Goal: Information Seeking & Learning: Learn about a topic

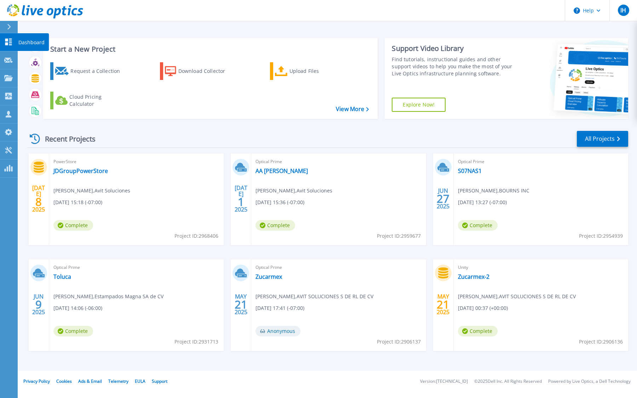
click at [9, 42] on icon at bounding box center [8, 42] width 8 height 7
click at [603, 138] on link "All Projects" at bounding box center [602, 139] width 51 height 16
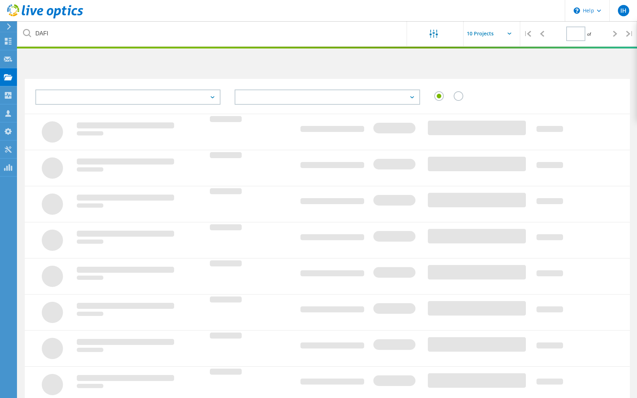
type input "1"
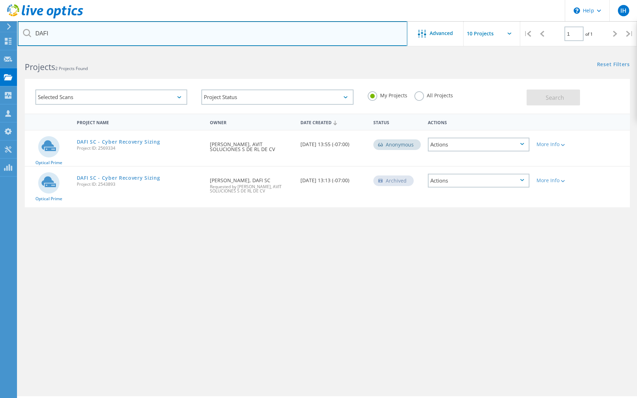
click at [90, 37] on input "DAFI" at bounding box center [213, 33] width 390 height 25
type input "D"
type input "fmx"
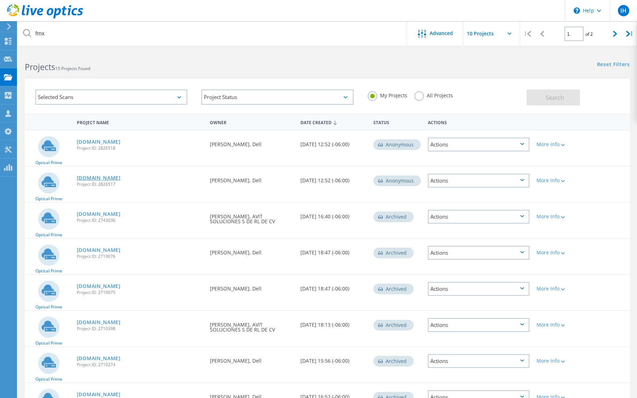
click at [121, 180] on link "fmx01vc.magna.global" at bounding box center [99, 178] width 44 height 5
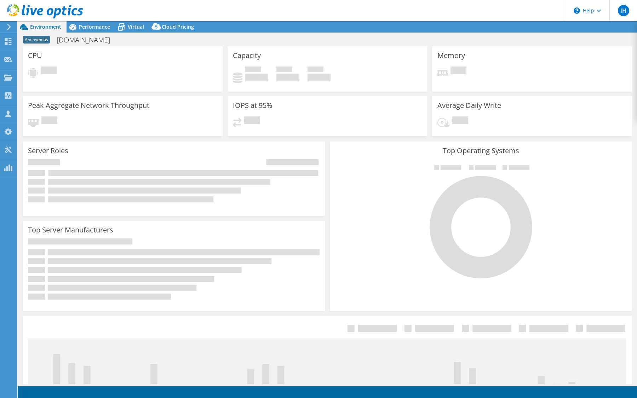
select select "USD"
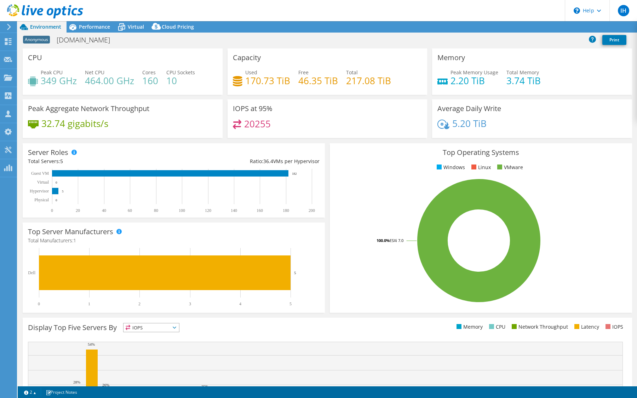
click at [97, 25] on span "Performance" at bounding box center [94, 26] width 31 height 7
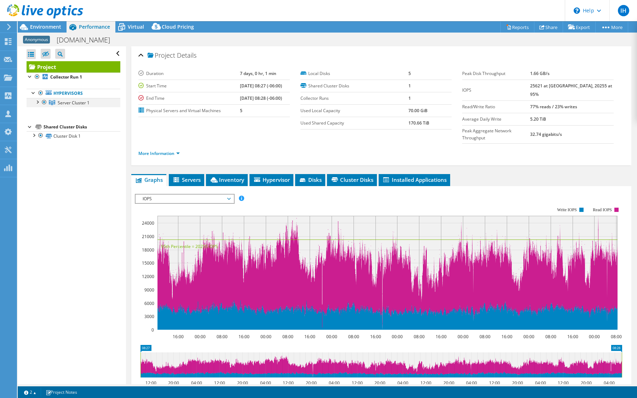
click at [37, 101] on div at bounding box center [37, 101] width 7 height 7
click at [65, 110] on link "Server 1" at bounding box center [74, 111] width 94 height 9
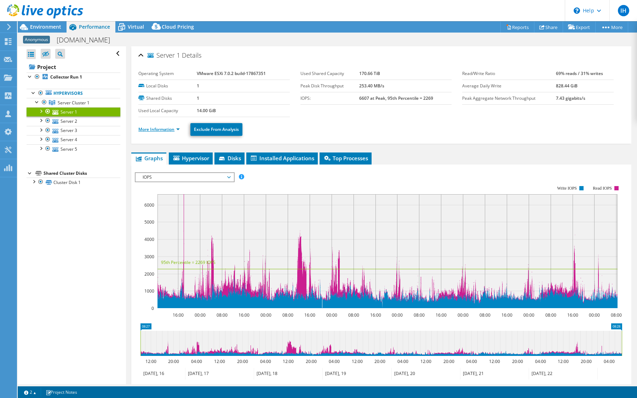
click at [174, 129] on link "More Information" at bounding box center [158, 129] width 41 height 6
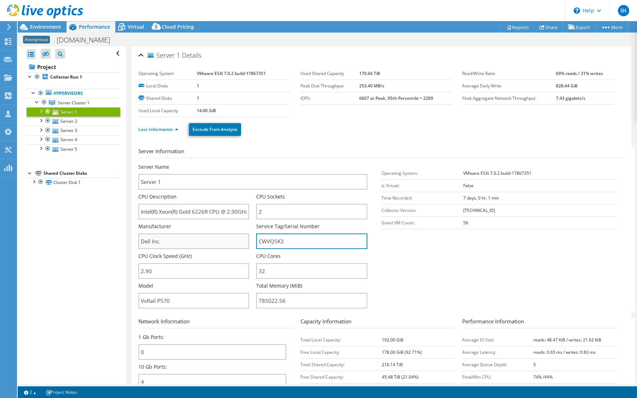
drag, startPoint x: 293, startPoint y: 244, endPoint x: 245, endPoint y: 246, distance: 47.8
click at [245, 164] on div "Server Name Server 1 CPU Description Intel(R) Xeon(R) Gold 6226R CPU @ 2.90GHz …" at bounding box center [256, 164] width 236 height 0
drag, startPoint x: 296, startPoint y: 240, endPoint x: 250, endPoint y: 240, distance: 45.7
click at [250, 164] on div "Server Name Server 1 CPU Description Intel(R) Xeon(R) Gold 6226R CPU @ 2.90GHz …" at bounding box center [256, 164] width 236 height 0
click at [82, 118] on link "Server 2" at bounding box center [74, 120] width 94 height 9
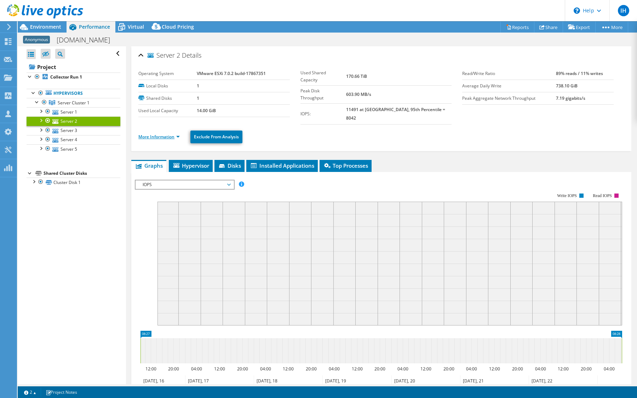
click at [161, 134] on link "More Information" at bounding box center [158, 137] width 41 height 6
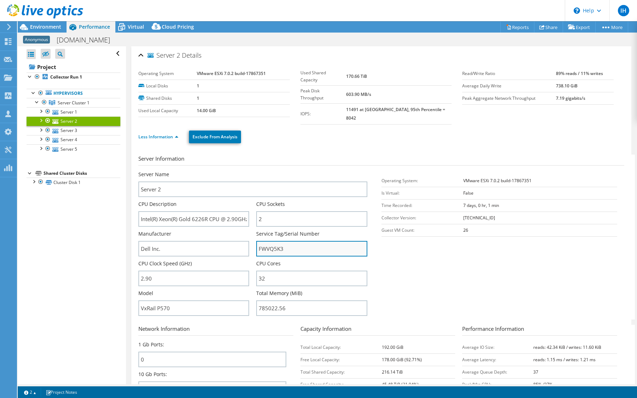
click at [291, 241] on input "FWVQ5K3" at bounding box center [311, 249] width 111 height 16
drag, startPoint x: 294, startPoint y: 241, endPoint x: 227, endPoint y: 241, distance: 66.6
click at [228, 171] on div "Server Name Server 2 CPU Description Intel(R) Xeon(R) Gold 6226R CPU @ 2.90GHz …" at bounding box center [256, 171] width 236 height 0
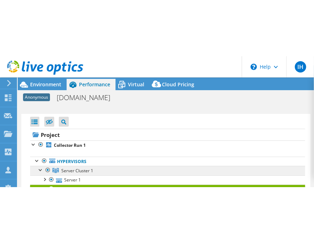
scroll to position [28, 0]
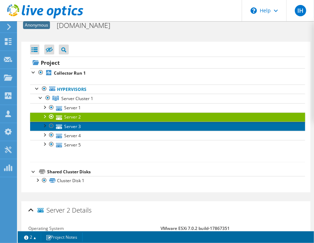
click at [121, 125] on link "Server 3" at bounding box center [167, 126] width 275 height 9
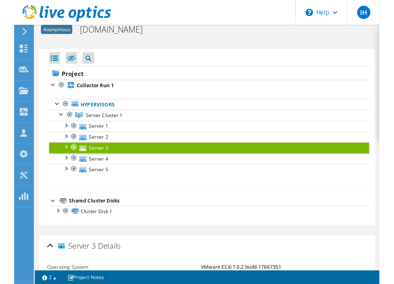
scroll to position [0, 0]
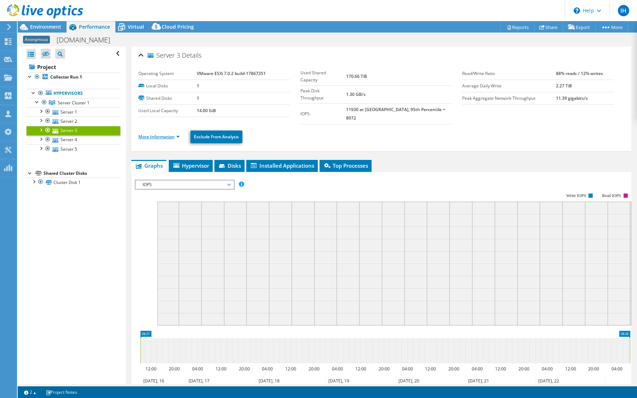
click at [162, 134] on link "More Information" at bounding box center [158, 137] width 41 height 6
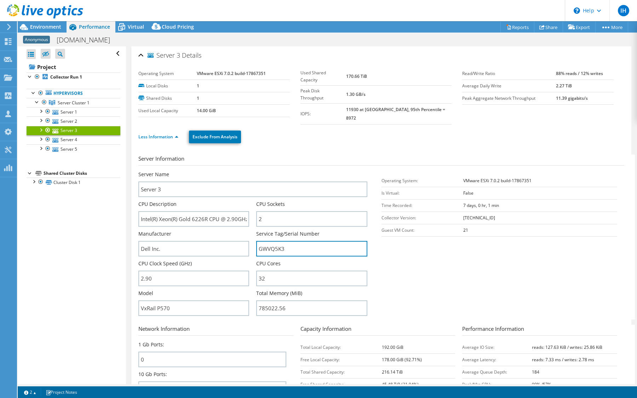
drag, startPoint x: 304, startPoint y: 242, endPoint x: 163, endPoint y: 225, distance: 142.3
click at [163, 171] on div "Server Name Server 3 CPU Description Intel(R) Xeon(R) Gold 6226R CPU @ 2.90GHz …" at bounding box center [256, 171] width 236 height 0
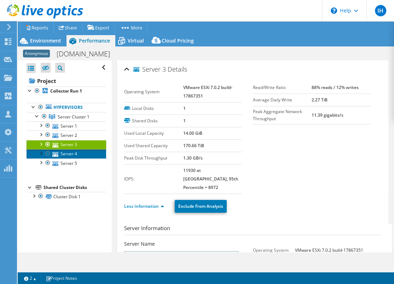
click at [78, 150] on link "Server 4" at bounding box center [67, 153] width 80 height 9
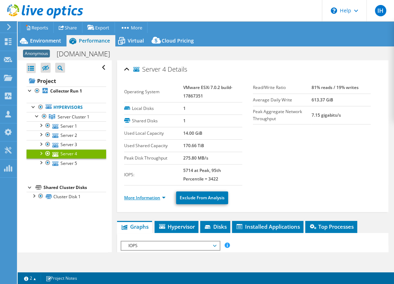
click at [146, 194] on link "More Information" at bounding box center [144, 197] width 41 height 6
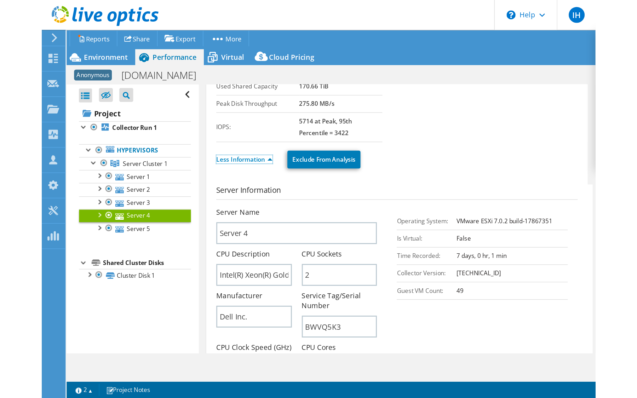
scroll to position [89, 0]
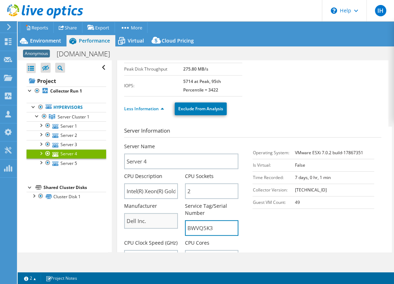
drag, startPoint x: 218, startPoint y: 229, endPoint x: 160, endPoint y: 221, distance: 59.4
click at [161, 143] on div "Server Name Server 4 CPU Description Intel(R) Xeon(R) Gold 6226R CPU @ 2.90GHz …" at bounding box center [184, 143] width 121 height 0
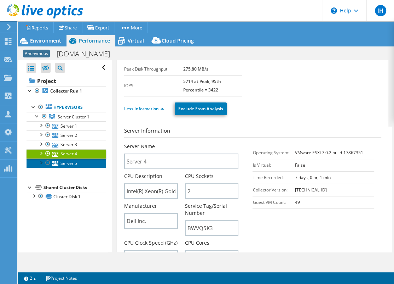
click at [80, 161] on link "Server 5" at bounding box center [67, 162] width 80 height 9
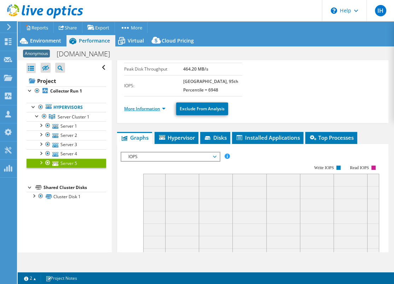
click at [163, 106] on link "More Information" at bounding box center [144, 109] width 41 height 6
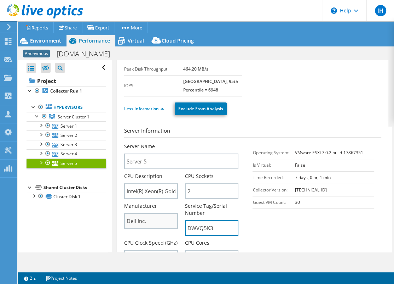
drag, startPoint x: 220, startPoint y: 225, endPoint x: 158, endPoint y: 221, distance: 62.4
click at [158, 143] on div "Server Name Server 5 CPU Description Intel(R) Xeon(R) Gold 6226R CPU @ 2.90GHz …" at bounding box center [184, 143] width 121 height 0
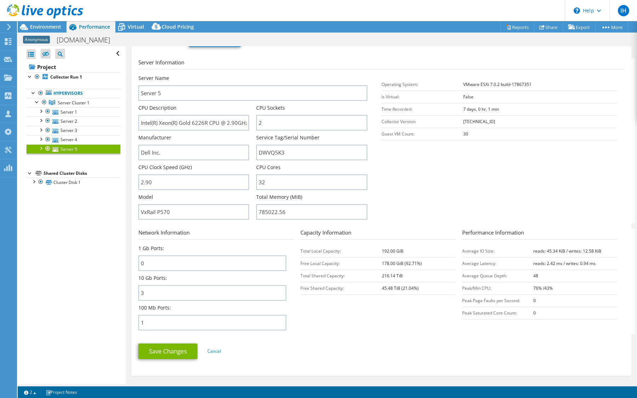
click at [115, 52] on div "Open All Close All Hide Excluded Nodes Project Tree Filter" at bounding box center [74, 53] width 94 height 15
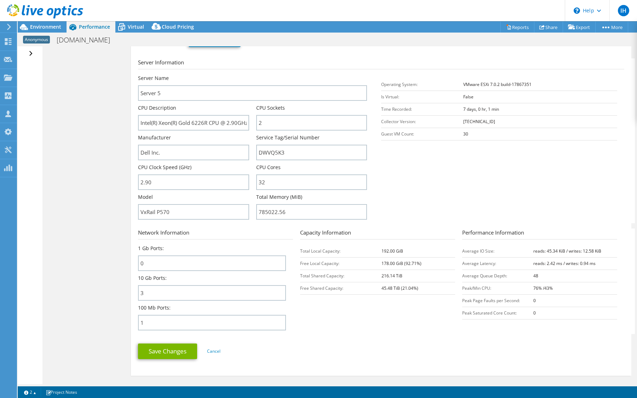
click at [35, 23] on div at bounding box center [41, 12] width 83 height 24
click at [38, 28] on span "Environment" at bounding box center [45, 26] width 31 height 7
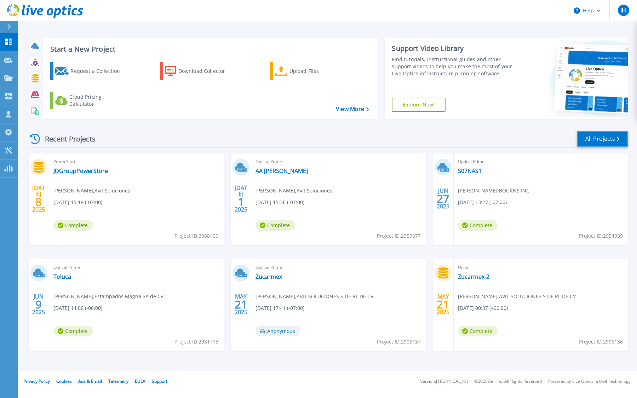
click at [598, 141] on link "All Projects" at bounding box center [602, 139] width 51 height 16
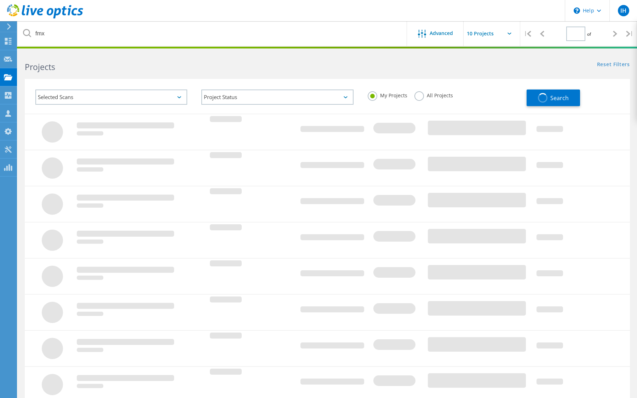
type input "1"
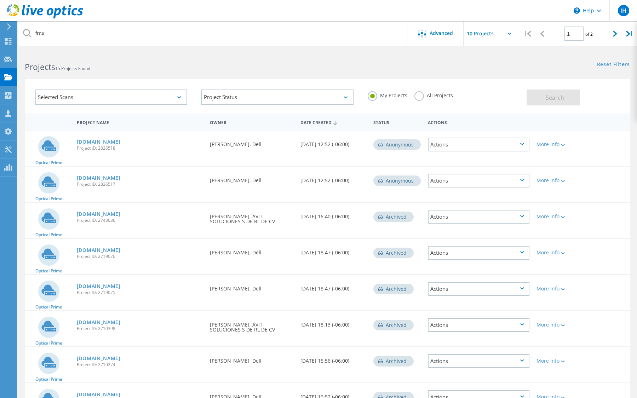
click at [106, 140] on link "fmx02vc.magna.global" at bounding box center [99, 142] width 44 height 5
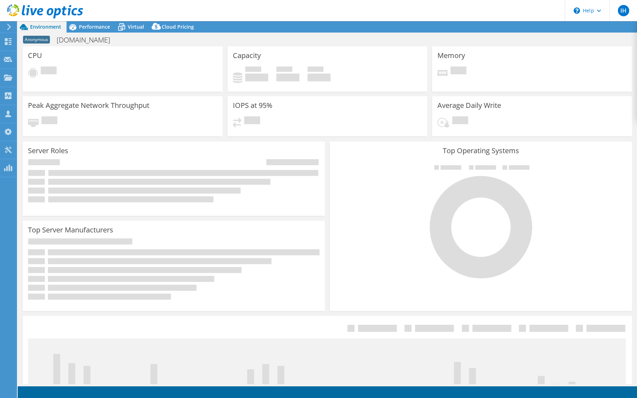
select select "USD"
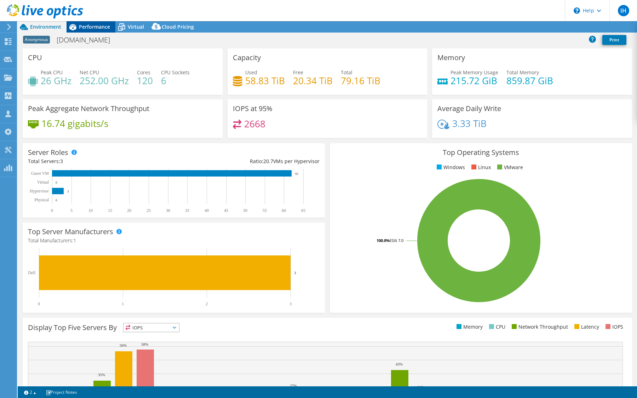
click at [87, 28] on span "Performance" at bounding box center [94, 26] width 31 height 7
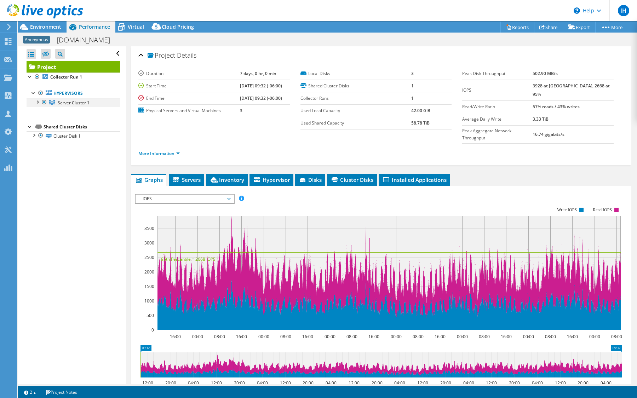
click at [36, 102] on div at bounding box center [37, 101] width 7 height 7
click at [80, 110] on link "Server 1" at bounding box center [74, 111] width 94 height 9
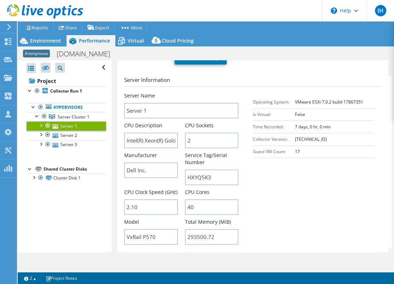
scroll to position [149, 0]
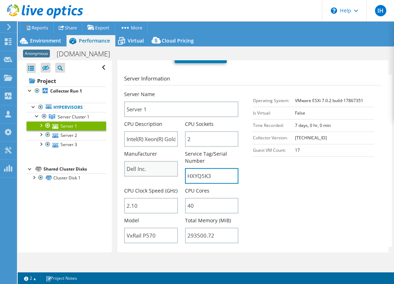
drag, startPoint x: 215, startPoint y: 168, endPoint x: 160, endPoint y: 165, distance: 55.3
click at [160, 91] on div "Server Name Server 1 CPU Description Intel(R) Xeon(R) Gold 5218R CPU @ 2.10GHz …" at bounding box center [184, 91] width 121 height 0
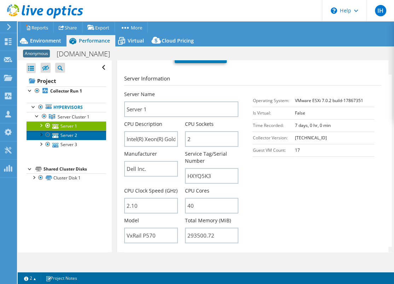
click at [74, 134] on link "Server 2" at bounding box center [67, 134] width 80 height 9
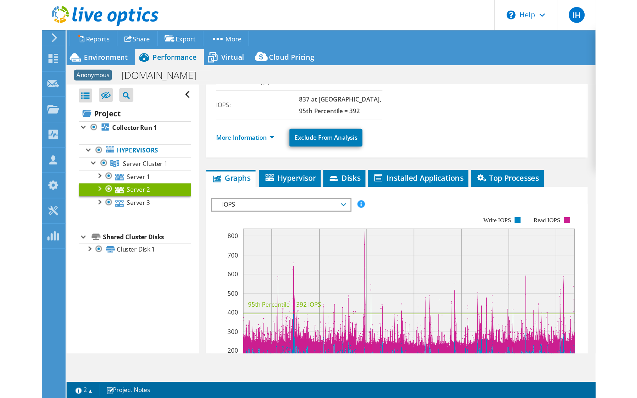
scroll to position [94, 0]
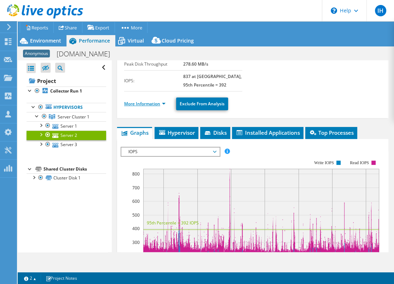
click at [161, 102] on link "More Information" at bounding box center [144, 104] width 41 height 6
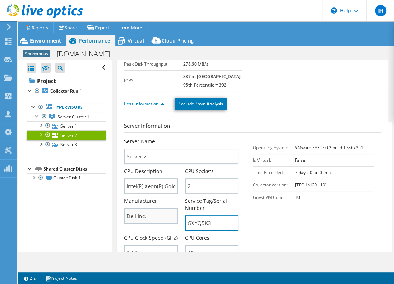
drag, startPoint x: 221, startPoint y: 226, endPoint x: 156, endPoint y: 213, distance: 65.7
click at [156, 138] on div "Server Name Server 2 CPU Description Intel(R) Xeon(R) Gold 5218R CPU @ 2.10GHz …" at bounding box center [184, 138] width 121 height 0
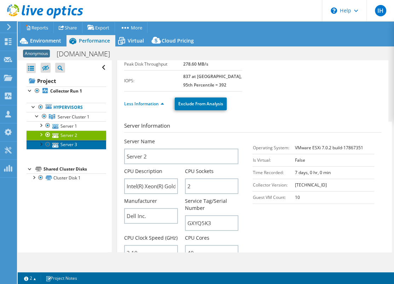
click at [74, 143] on link "Server 3" at bounding box center [67, 144] width 80 height 9
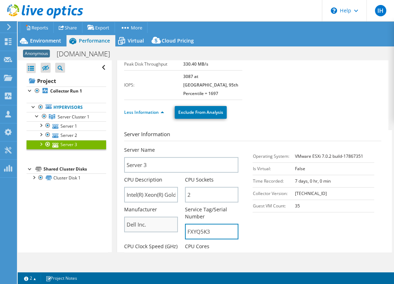
drag, startPoint x: 221, startPoint y: 224, endPoint x: 149, endPoint y: 210, distance: 73.2
click at [149, 146] on div "Server Name Server 3 CPU Description Intel(R) Xeon(R) Gold 5218R CPU @ 2.10GHz …" at bounding box center [184, 146] width 121 height 0
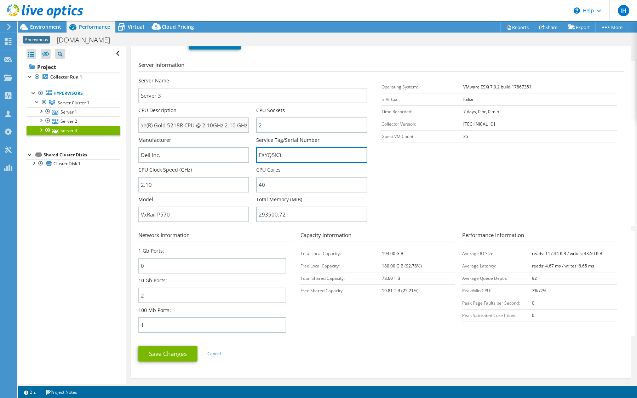
scroll to position [0, 0]
drag, startPoint x: 209, startPoint y: 118, endPoint x: 181, endPoint y: 119, distance: 28.0
click at [181, 119] on input "Intel(R) Xeon(R) Gold 5218R CPU @ 2.10GHz 2.10 GHz" at bounding box center [193, 126] width 111 height 16
